Goal: Task Accomplishment & Management: Manage account settings

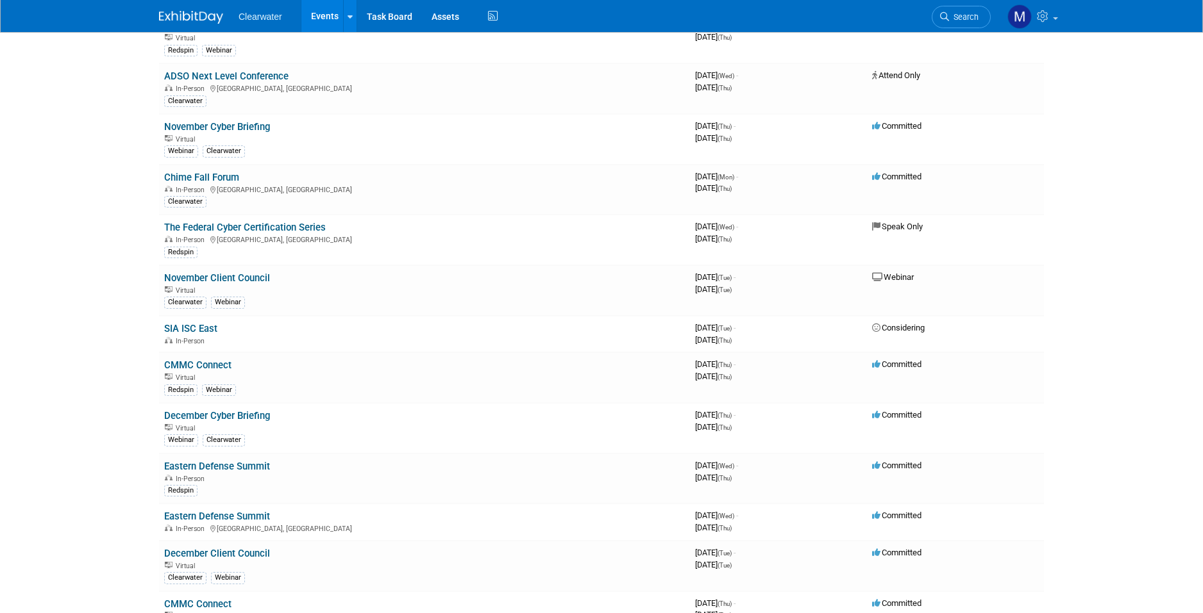
scroll to position [1103, 0]
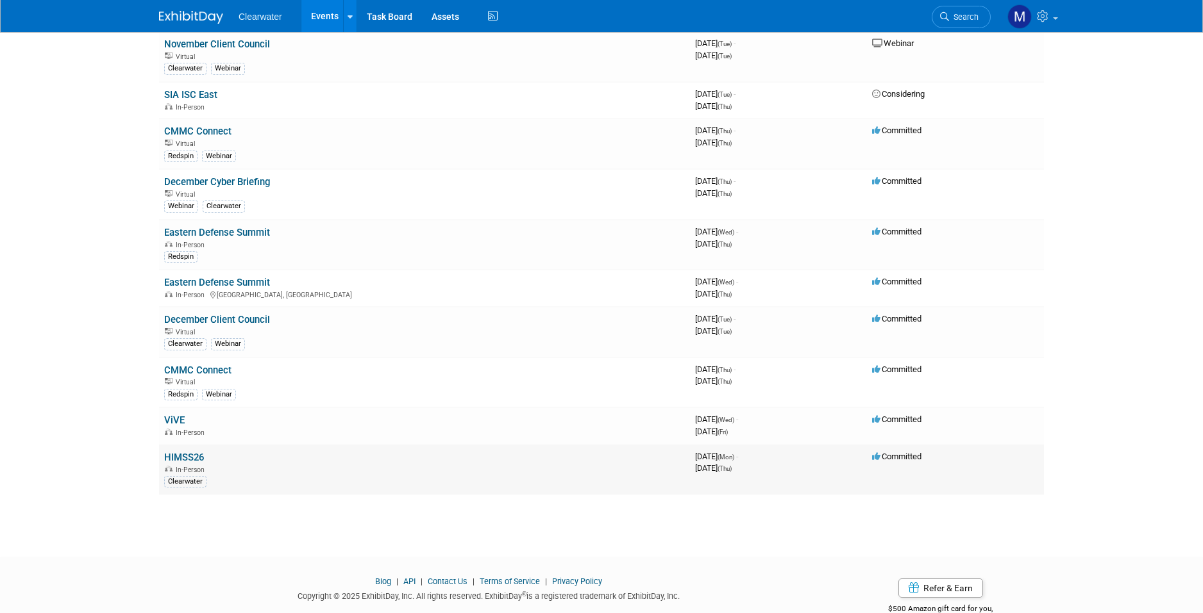
click at [193, 452] on link "HIMSS26" at bounding box center [184, 458] width 40 height 12
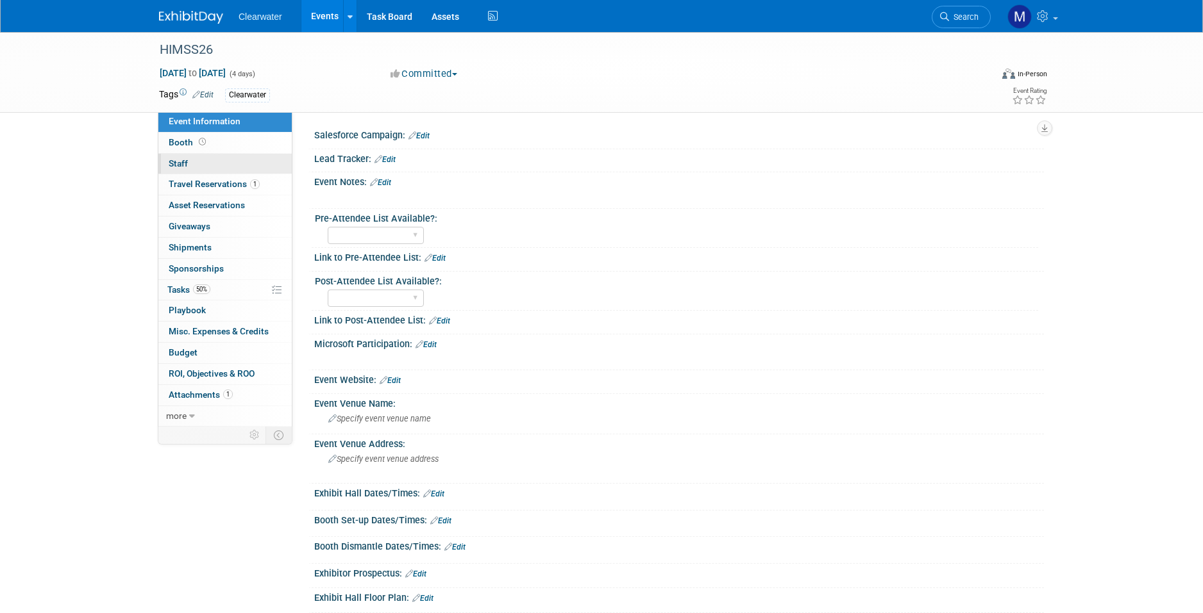
click at [188, 160] on link "0 Staff 0" at bounding box center [224, 164] width 133 height 21
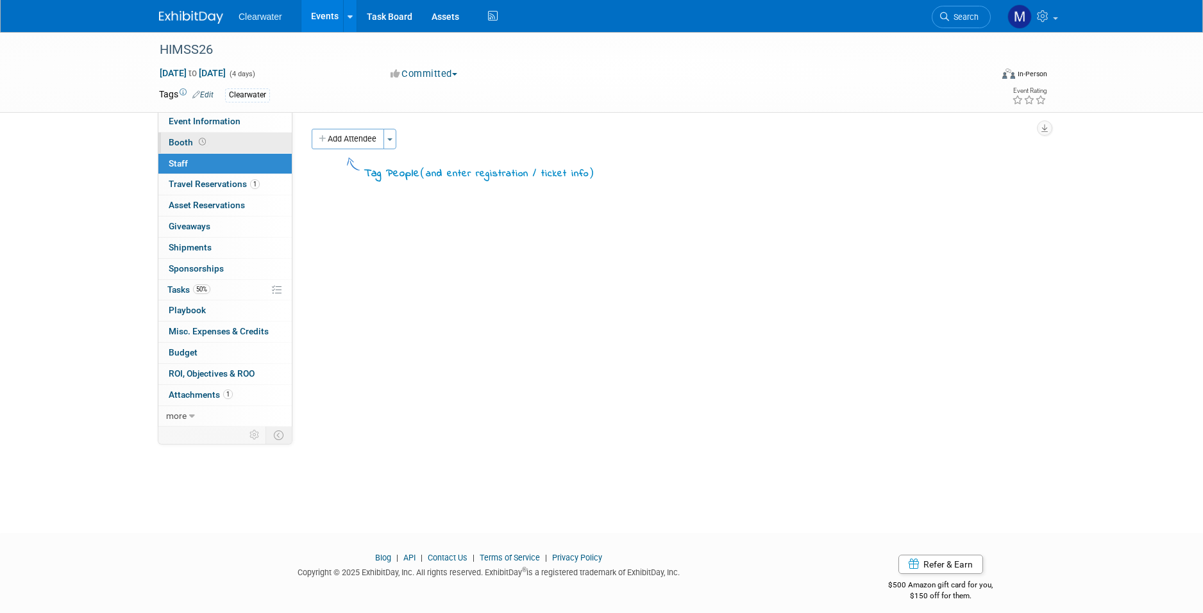
click at [209, 142] on link "Booth" at bounding box center [224, 143] width 133 height 21
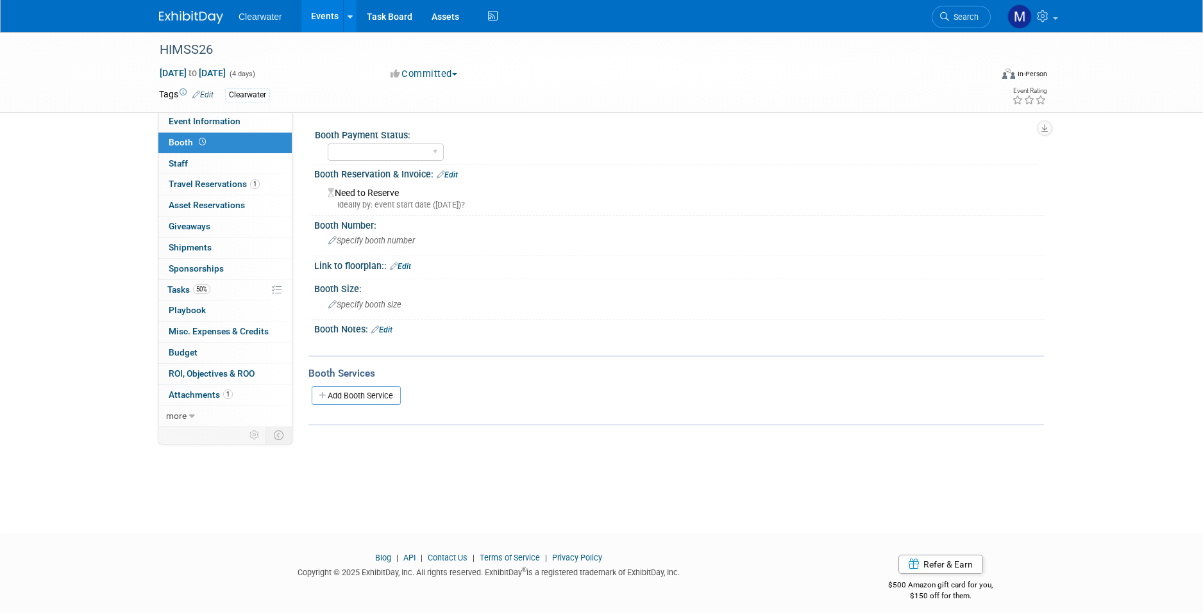
click at [453, 172] on link "Edit" at bounding box center [447, 175] width 21 height 9
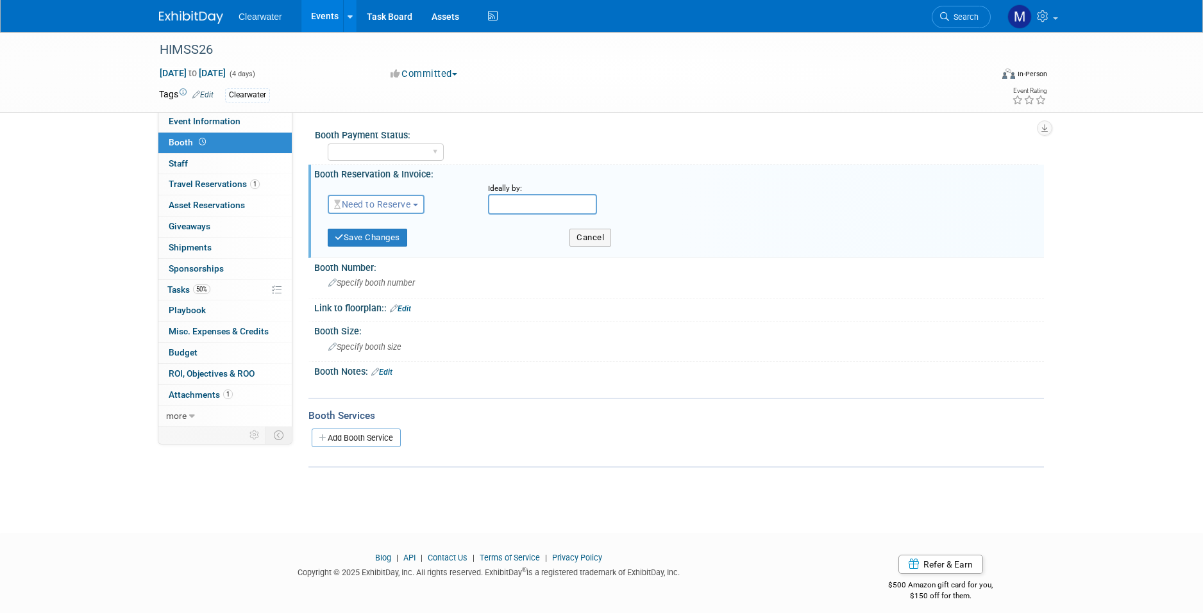
click at [383, 204] on span "Need to Reserve" at bounding box center [372, 204] width 76 height 10
click at [391, 244] on link "Reserved" at bounding box center [396, 244] width 137 height 18
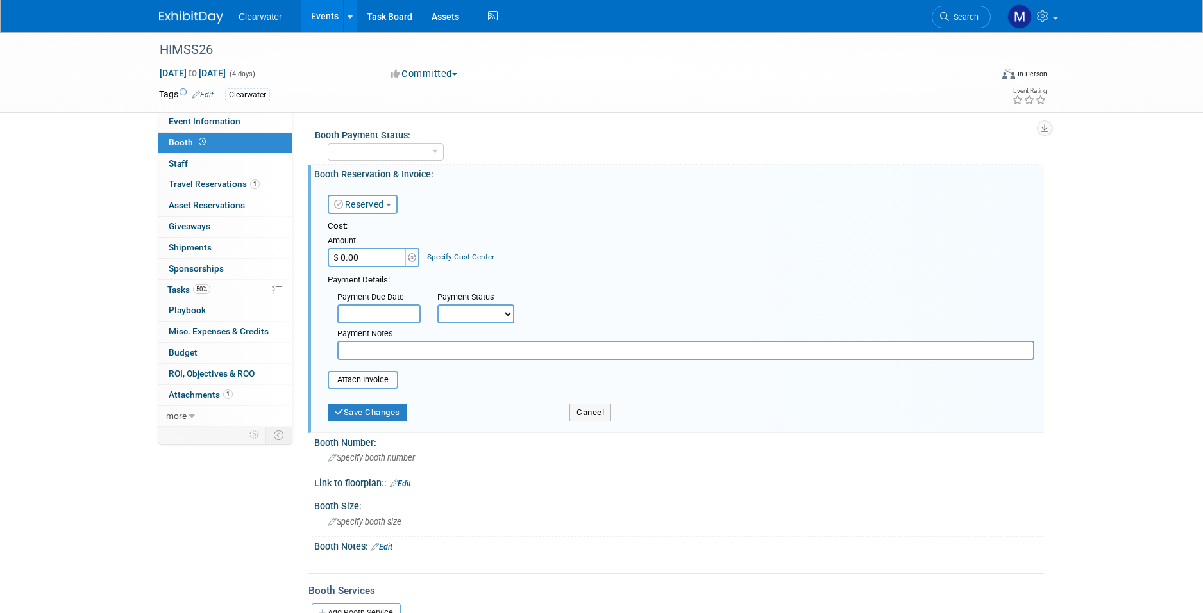
click at [386, 347] on input "text" at bounding box center [685, 350] width 697 height 19
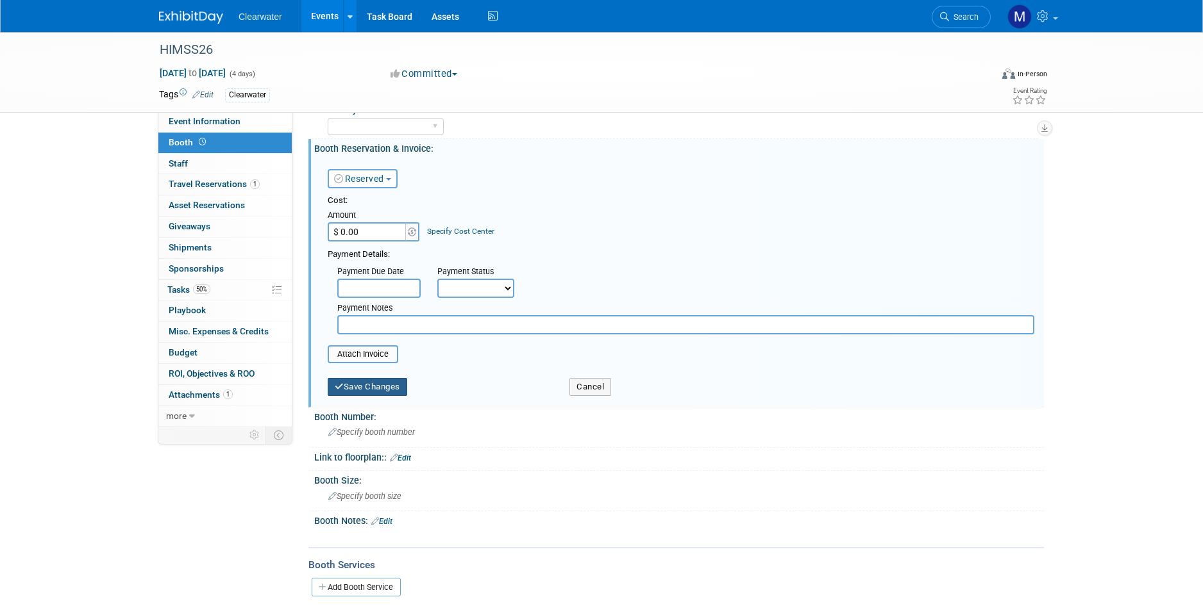
click at [365, 381] on button "Save Changes" at bounding box center [367, 387] width 79 height 18
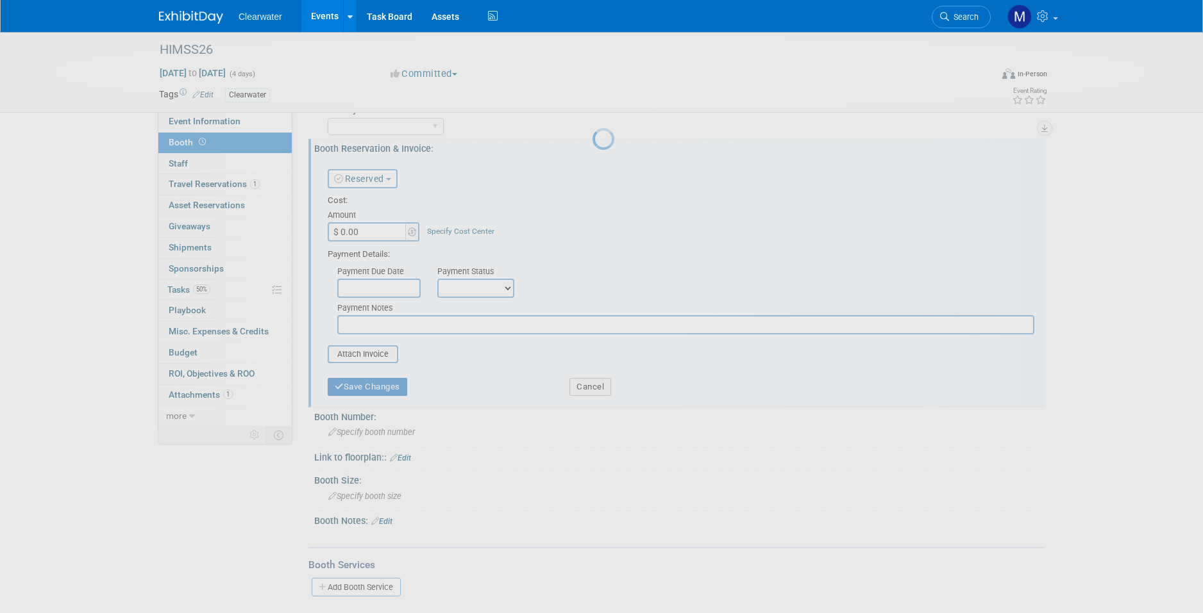
scroll to position [10, 0]
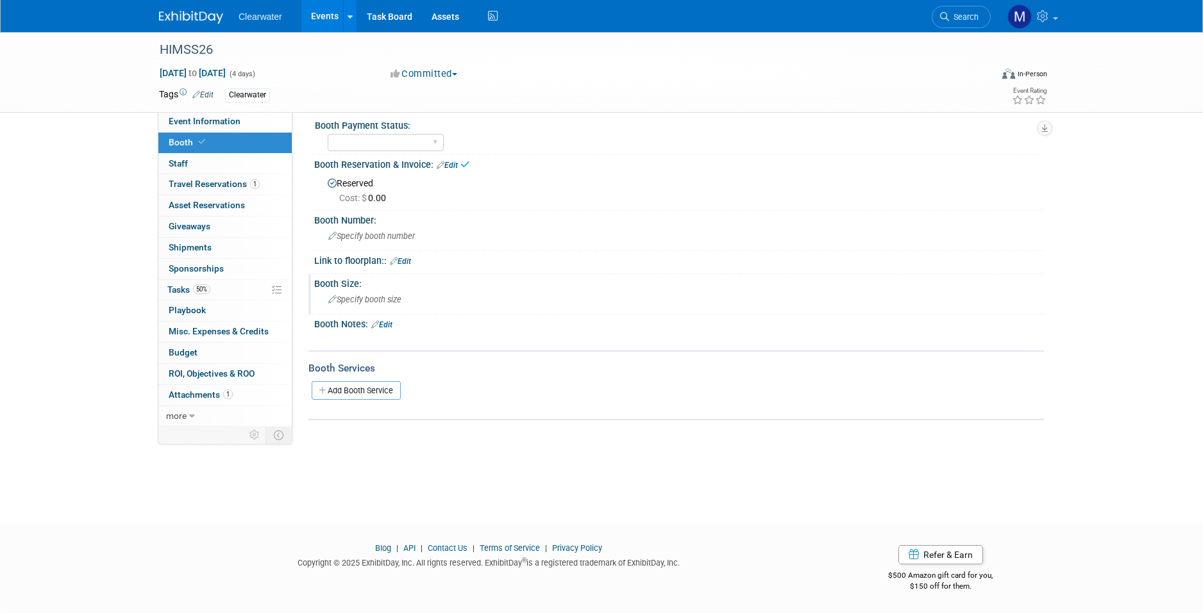
click at [362, 296] on span "Specify booth size" at bounding box center [364, 300] width 73 height 10
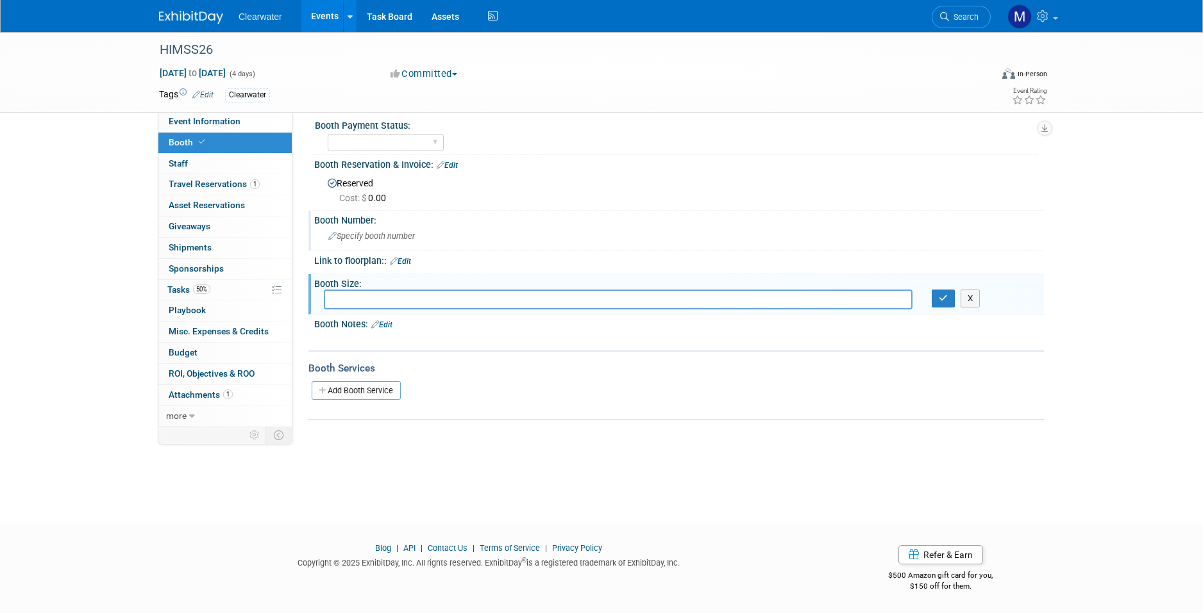
click at [358, 237] on span "Specify booth number" at bounding box center [371, 236] width 87 height 10
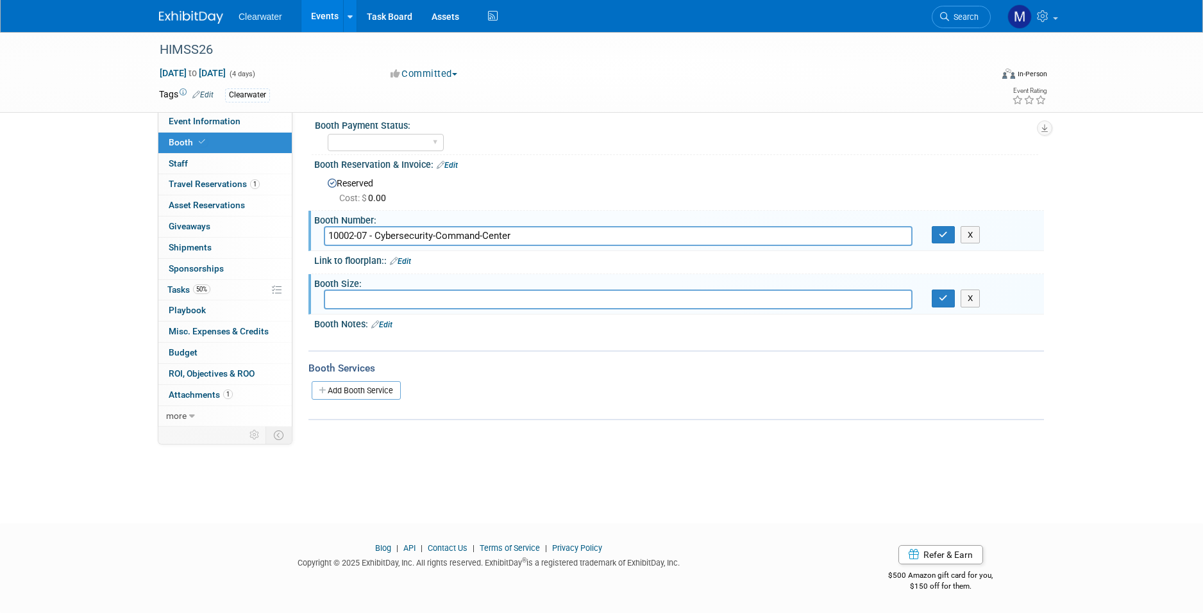
type input "10002-07 - Cybersecurity-Command-Center"
click at [940, 248] on div "Booth Number: 10002-07 - Cybersecurity-Command-Center X" at bounding box center [675, 231] width 735 height 40
click at [940, 238] on button "button" at bounding box center [942, 235] width 23 height 18
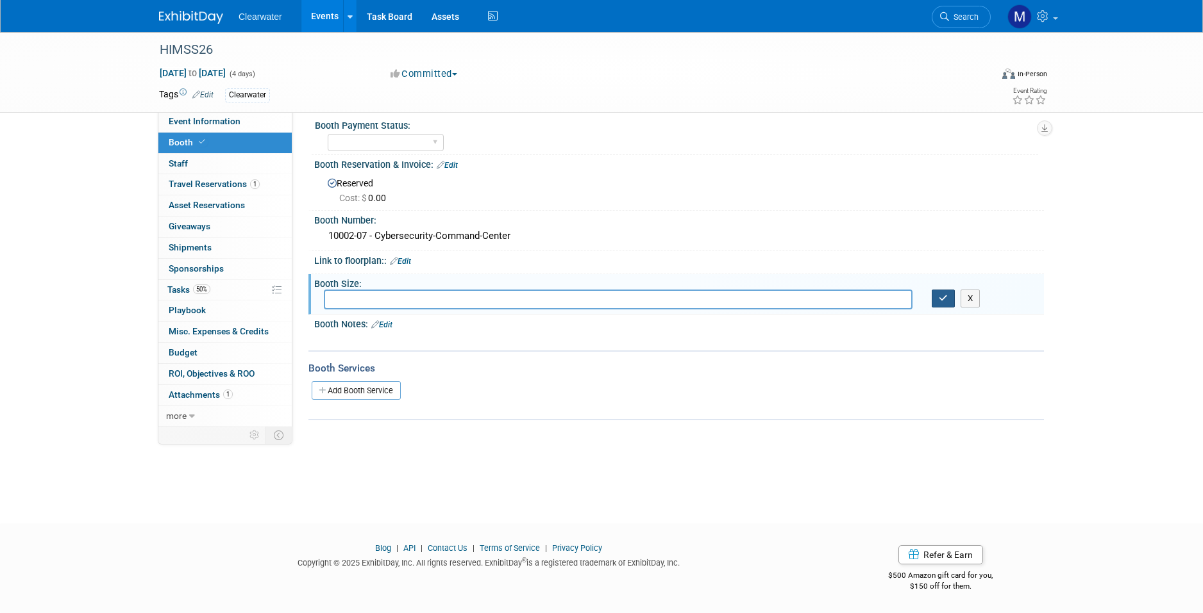
click at [947, 298] on icon "button" at bounding box center [942, 298] width 9 height 8
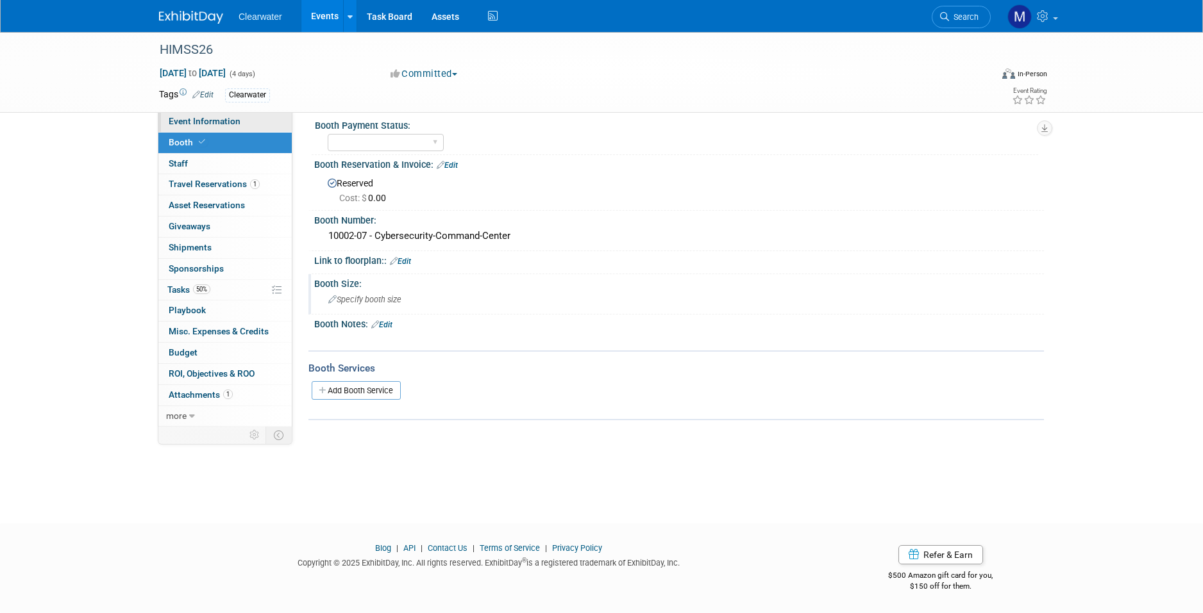
click at [224, 118] on span "Event Information" at bounding box center [205, 121] width 72 height 10
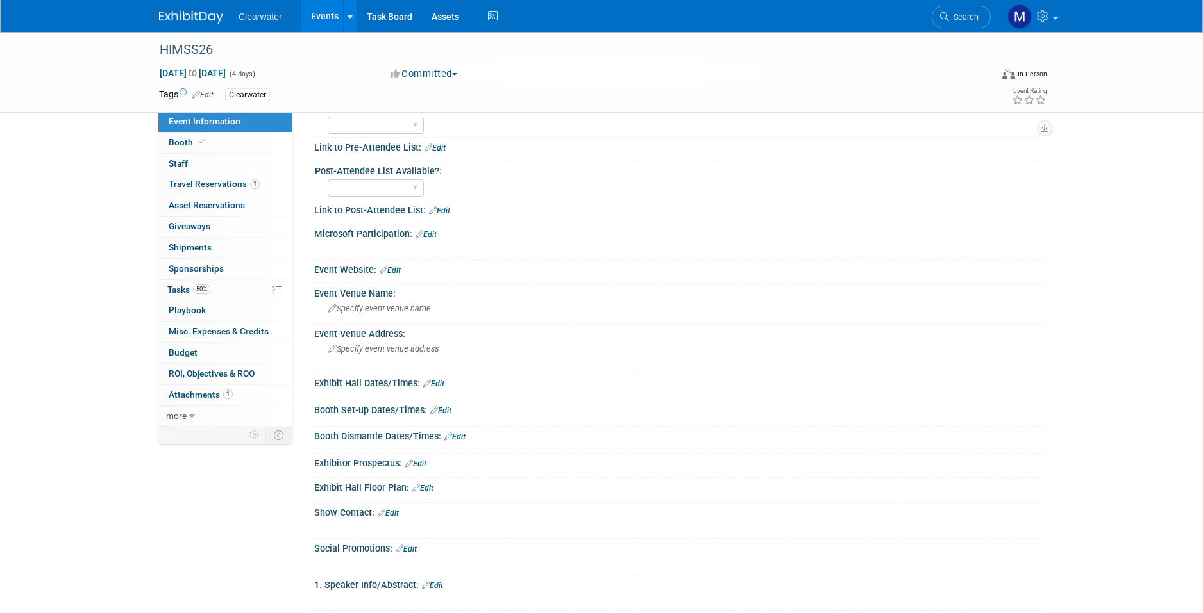
scroll to position [128, 0]
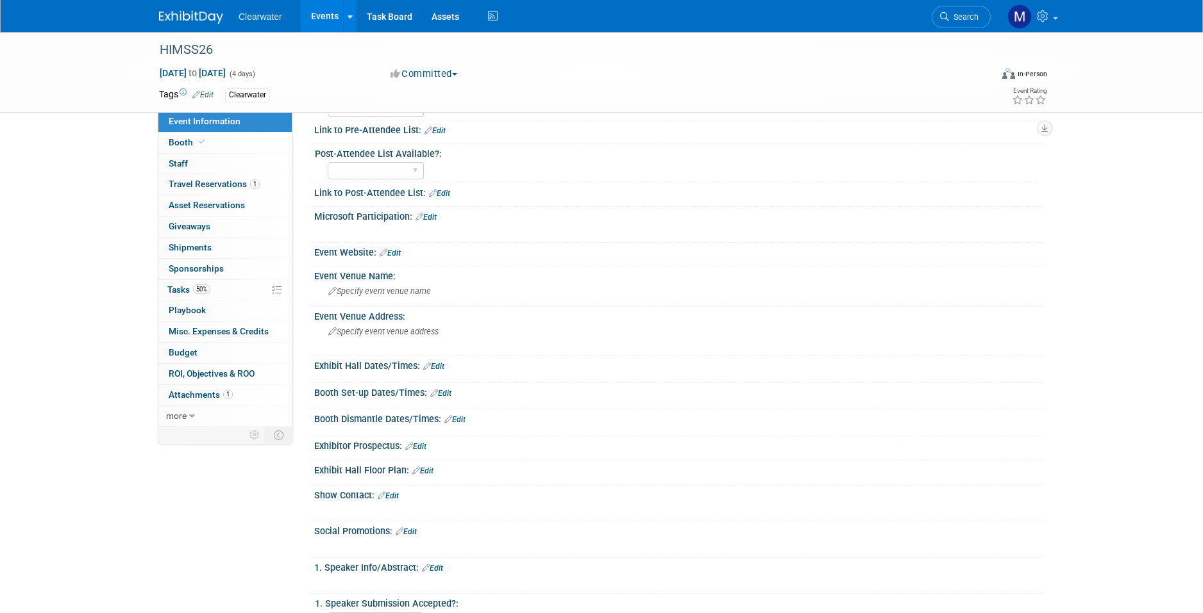
click at [431, 468] on link "Edit" at bounding box center [422, 471] width 21 height 9
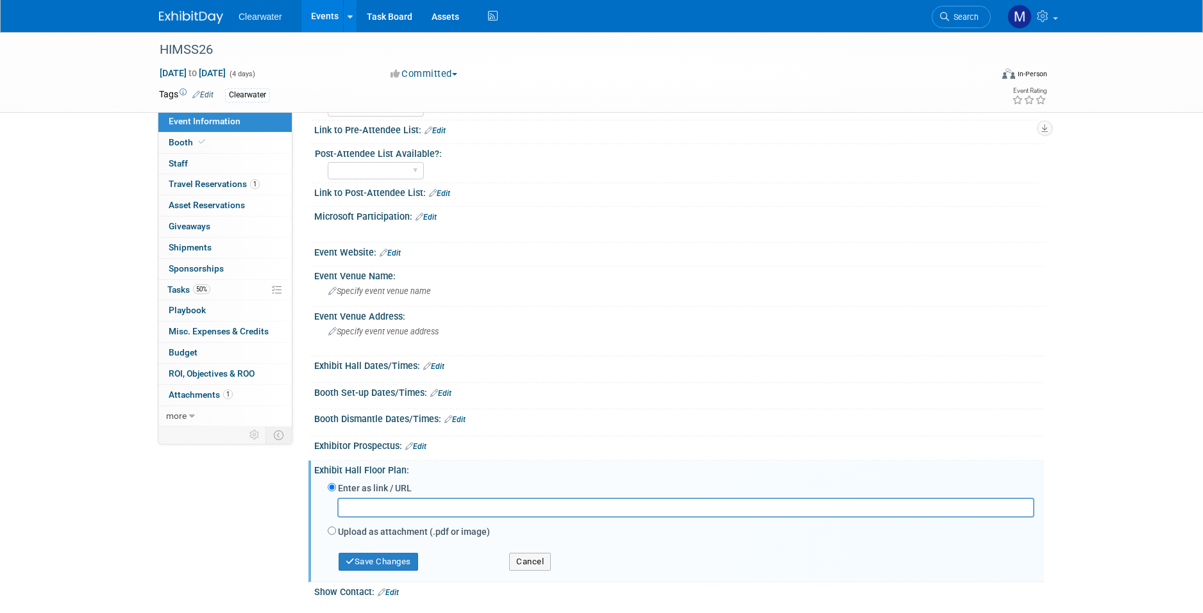
paste input "https://himss26.mapyourshow.com/8_0/exhview/index.cfm?pavilion=Cybersecurity-Co…"
type input "https://himss26.mapyourshow.com/8_0/exhview/index.cfm?pavilion=Cybersecurity-Co…"
click at [392, 555] on button "Save Changes" at bounding box center [377, 562] width 79 height 18
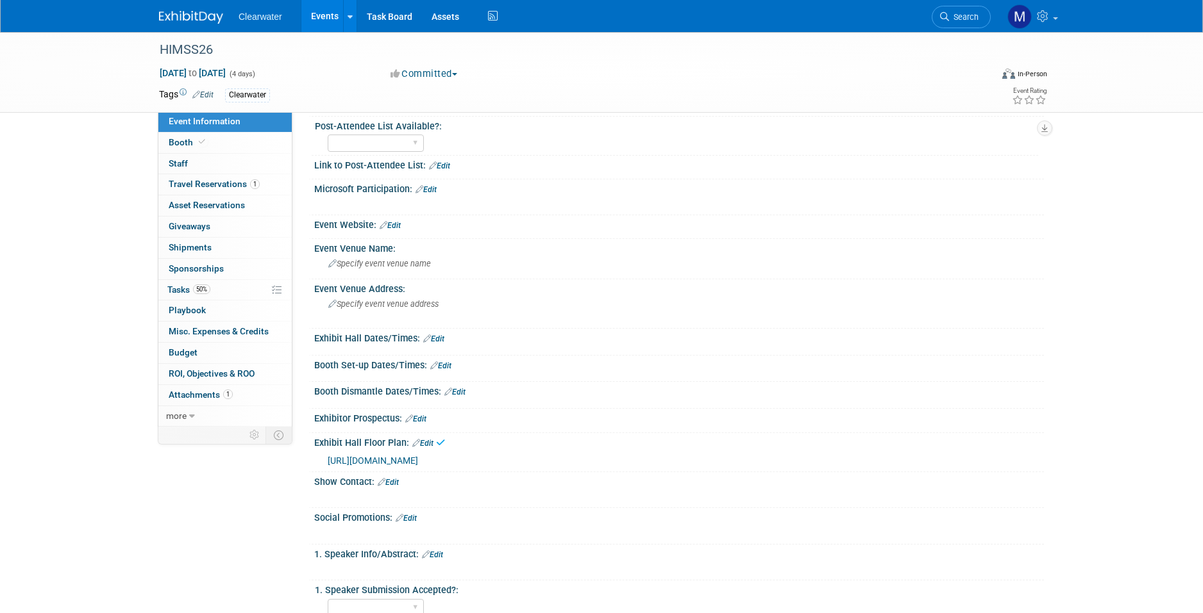
scroll to position [174, 0]
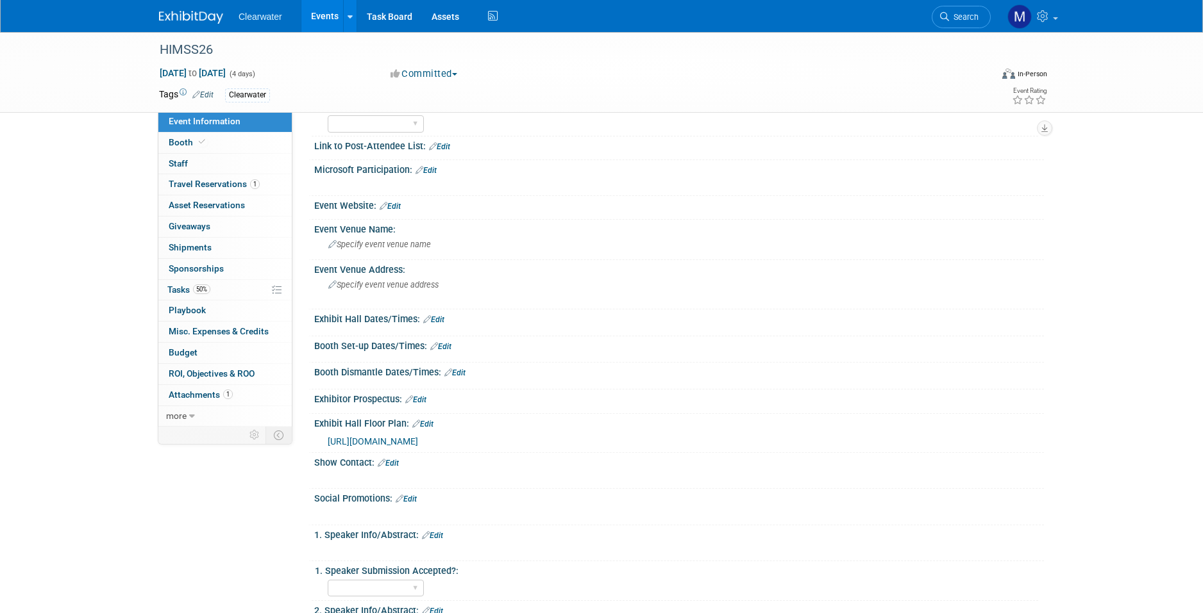
click at [421, 420] on link "Edit" at bounding box center [422, 424] width 21 height 9
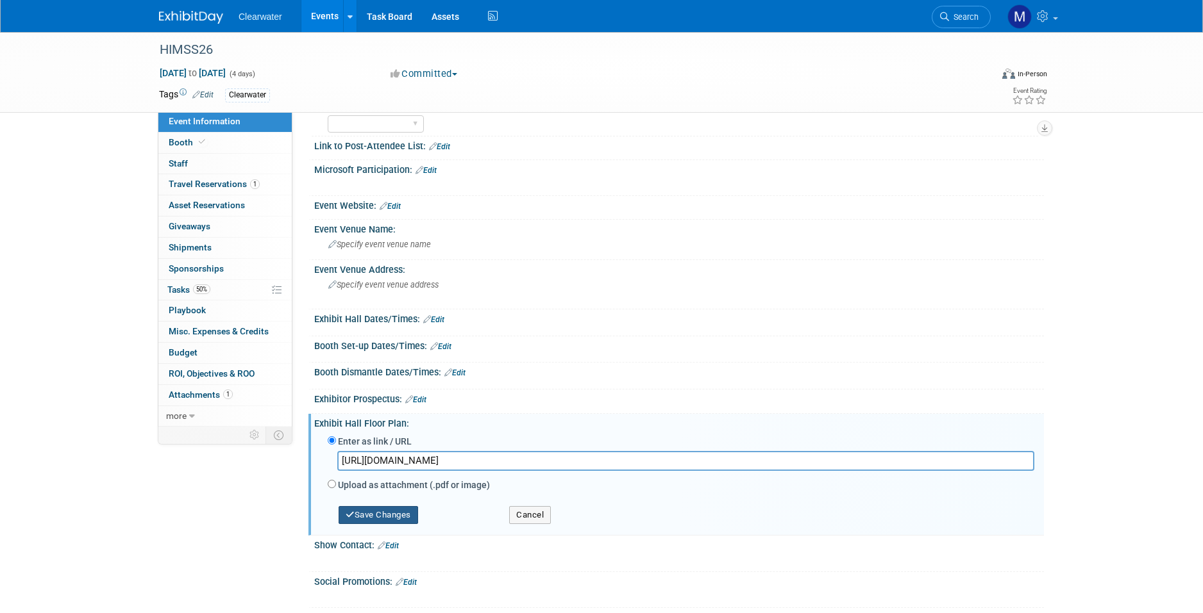
click at [377, 506] on button "Save Changes" at bounding box center [377, 515] width 79 height 18
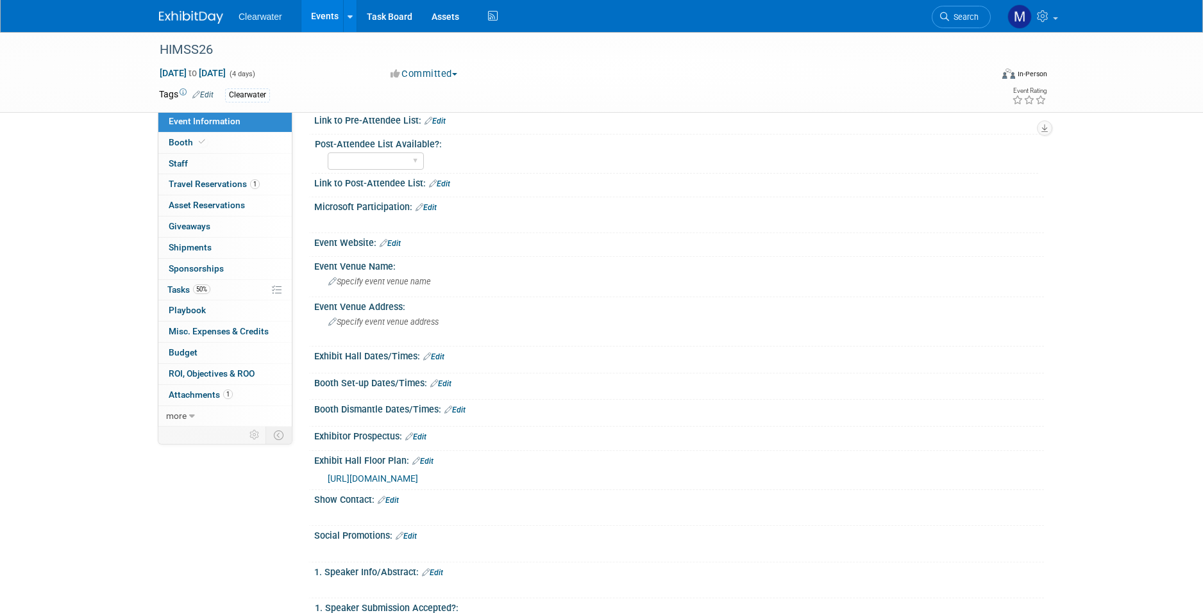
scroll to position [0, 0]
